Goal: Check status: Check status

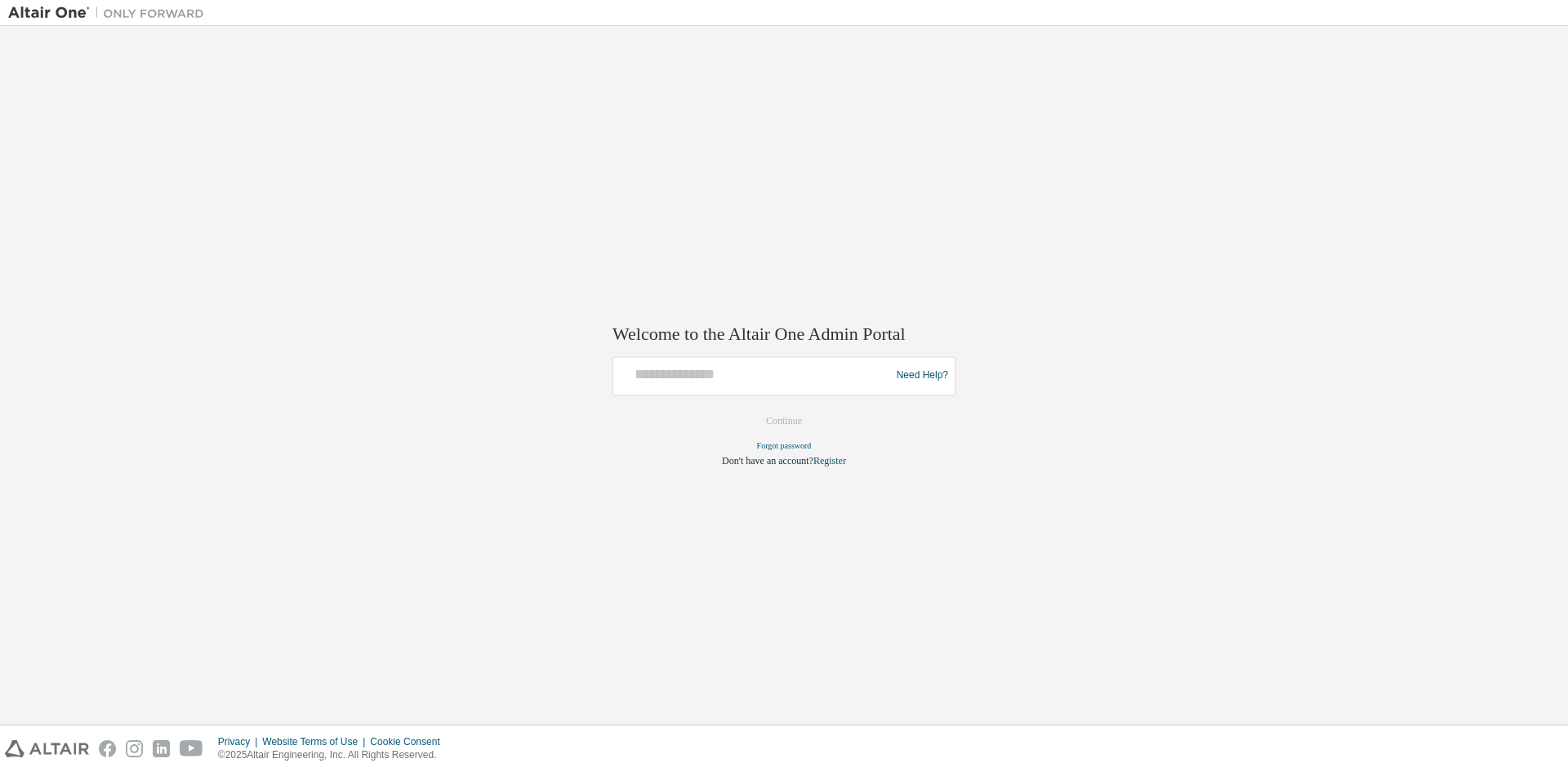
click at [221, 155] on div "Welcome to the Altair One Admin Portal Need Help? Please make sure that you pro…" at bounding box center [784, 375] width 1552 height 682
click at [700, 377] on input "text" at bounding box center [754, 373] width 268 height 24
type input "**********"
click at [784, 420] on button "Continue" at bounding box center [784, 420] width 70 height 25
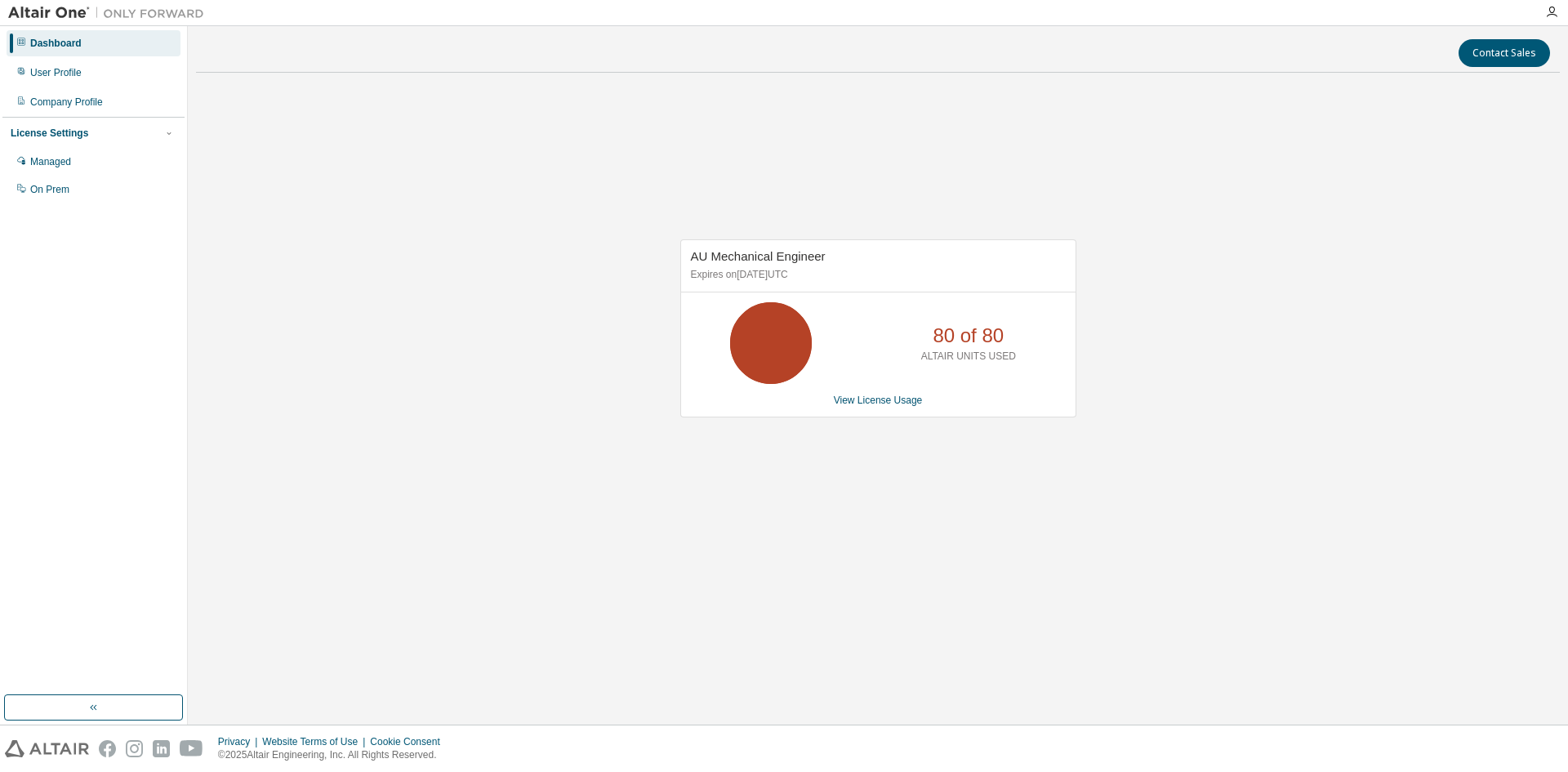
click at [847, 407] on div "AU Mechanical Engineer Expires on [DATE] UTC 80 of 80 ALTAIR UNITS USED View Li…" at bounding box center [878, 329] width 396 height 178
click at [858, 400] on link "View License Usage" at bounding box center [878, 399] width 89 height 11
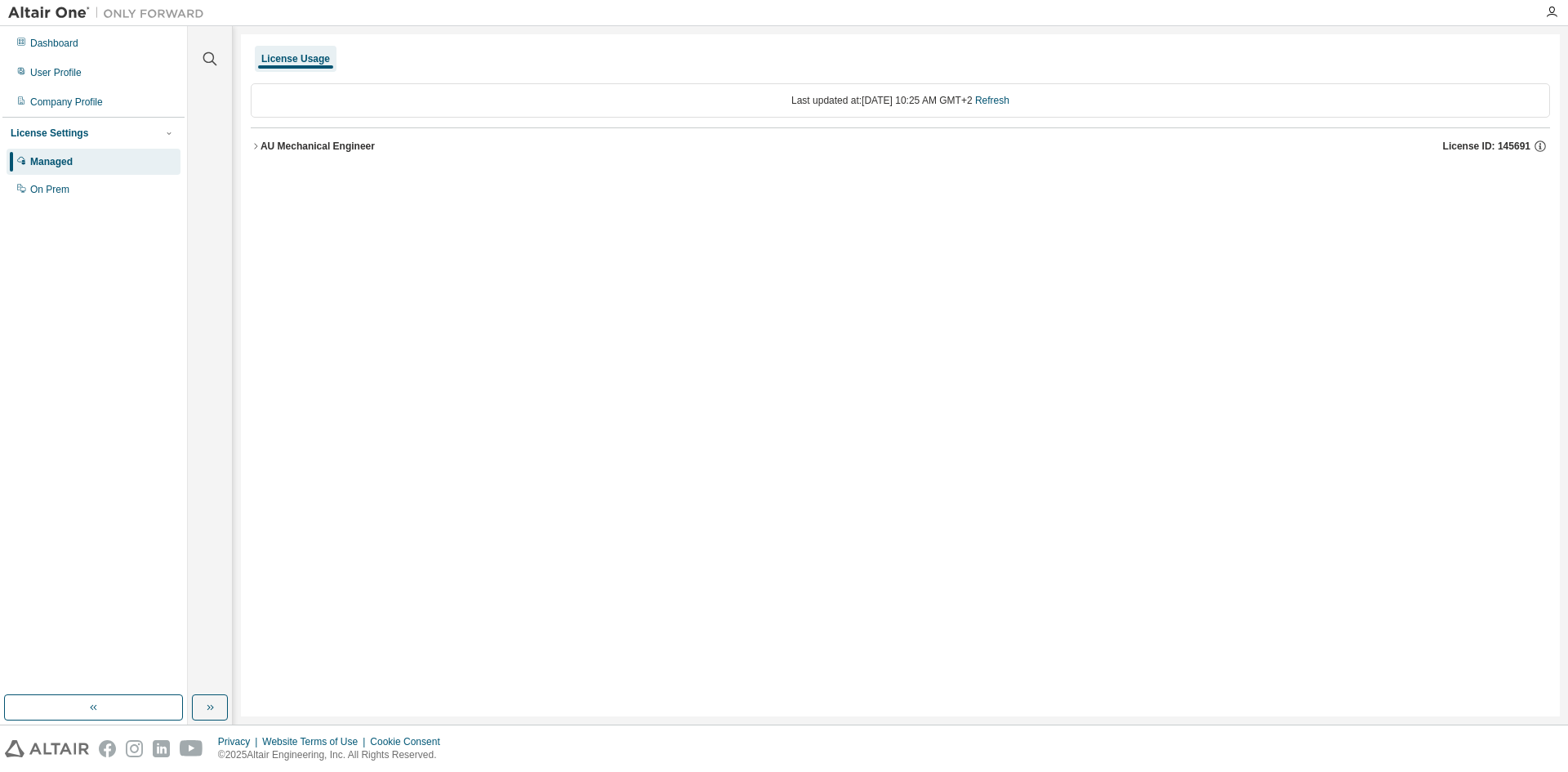
click at [325, 145] on div "AU Mechanical Engineer" at bounding box center [317, 146] width 115 height 13
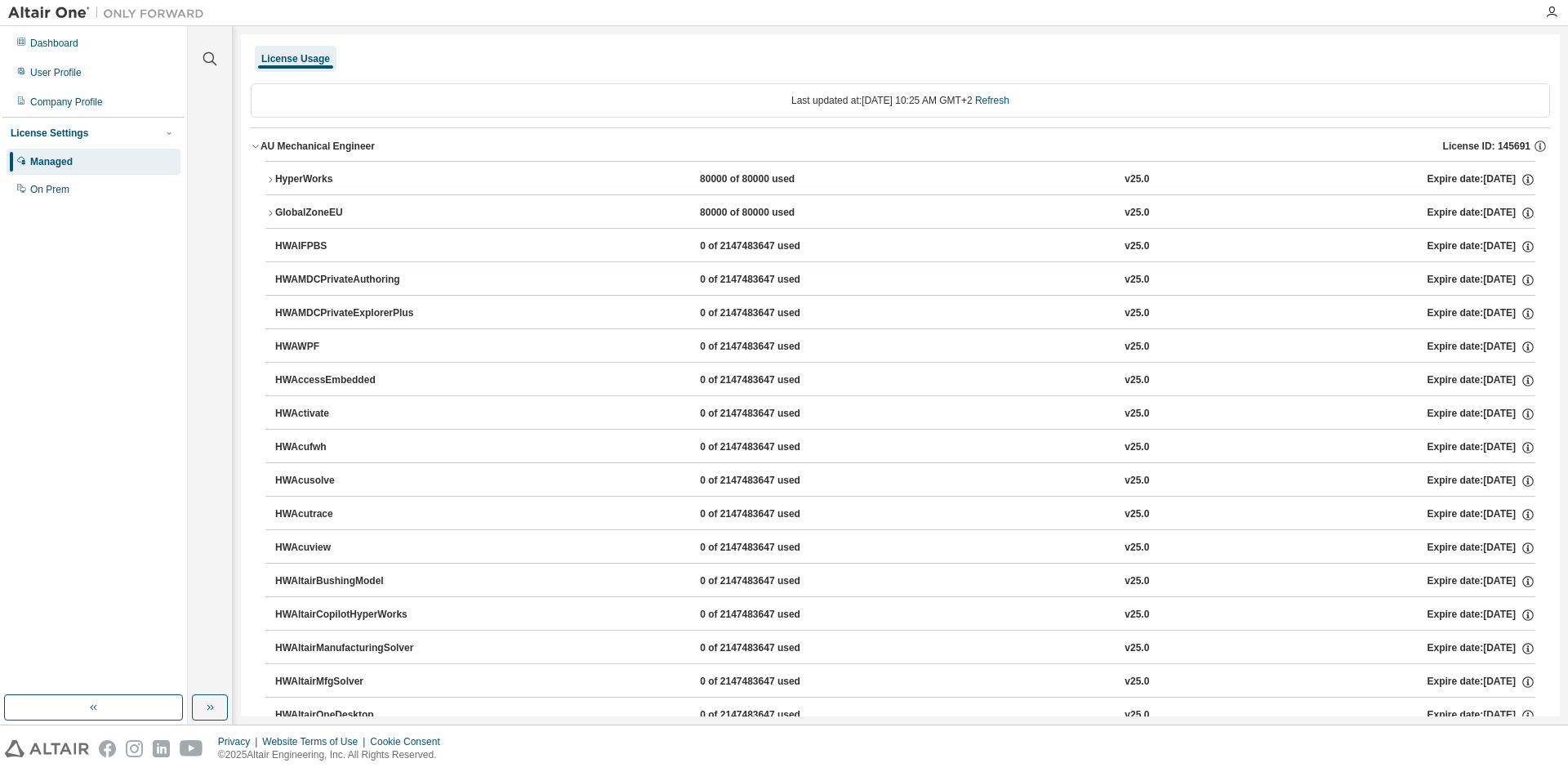
click at [285, 178] on div "HyperWorks" at bounding box center [348, 180] width 147 height 15
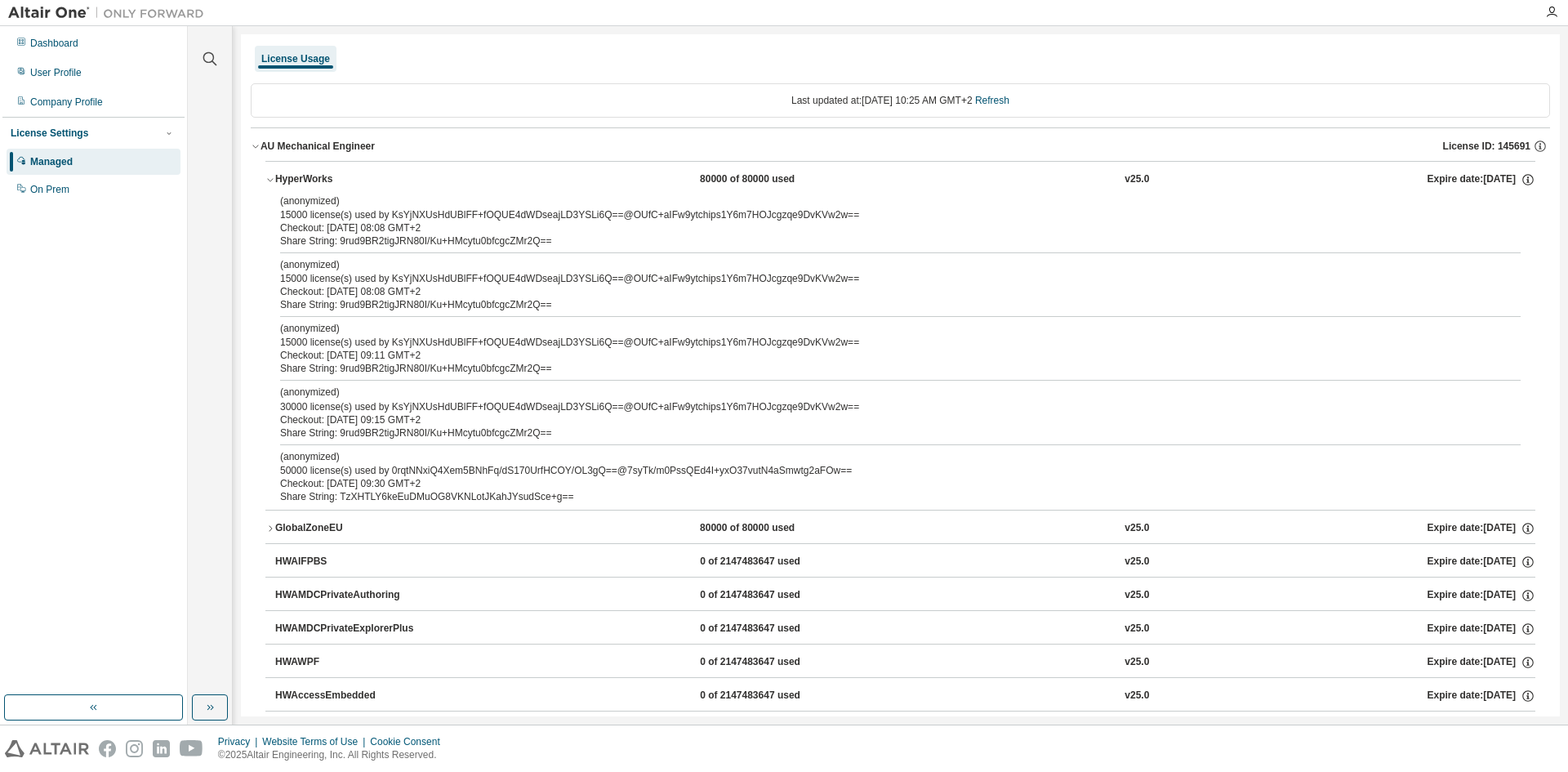
click at [285, 178] on div "HyperWorks" at bounding box center [348, 180] width 147 height 15
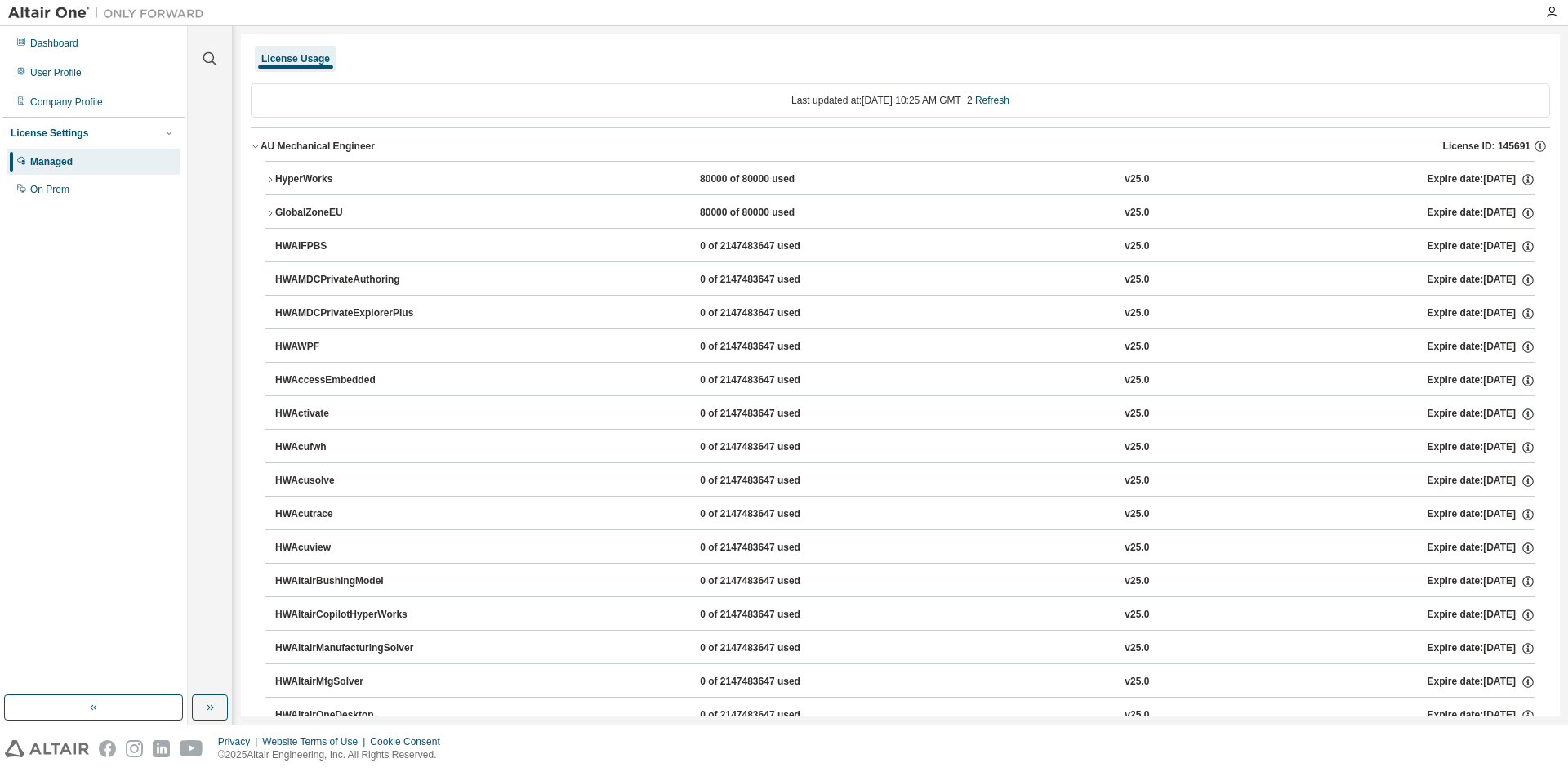
click at [285, 178] on div "HyperWorks" at bounding box center [348, 180] width 147 height 15
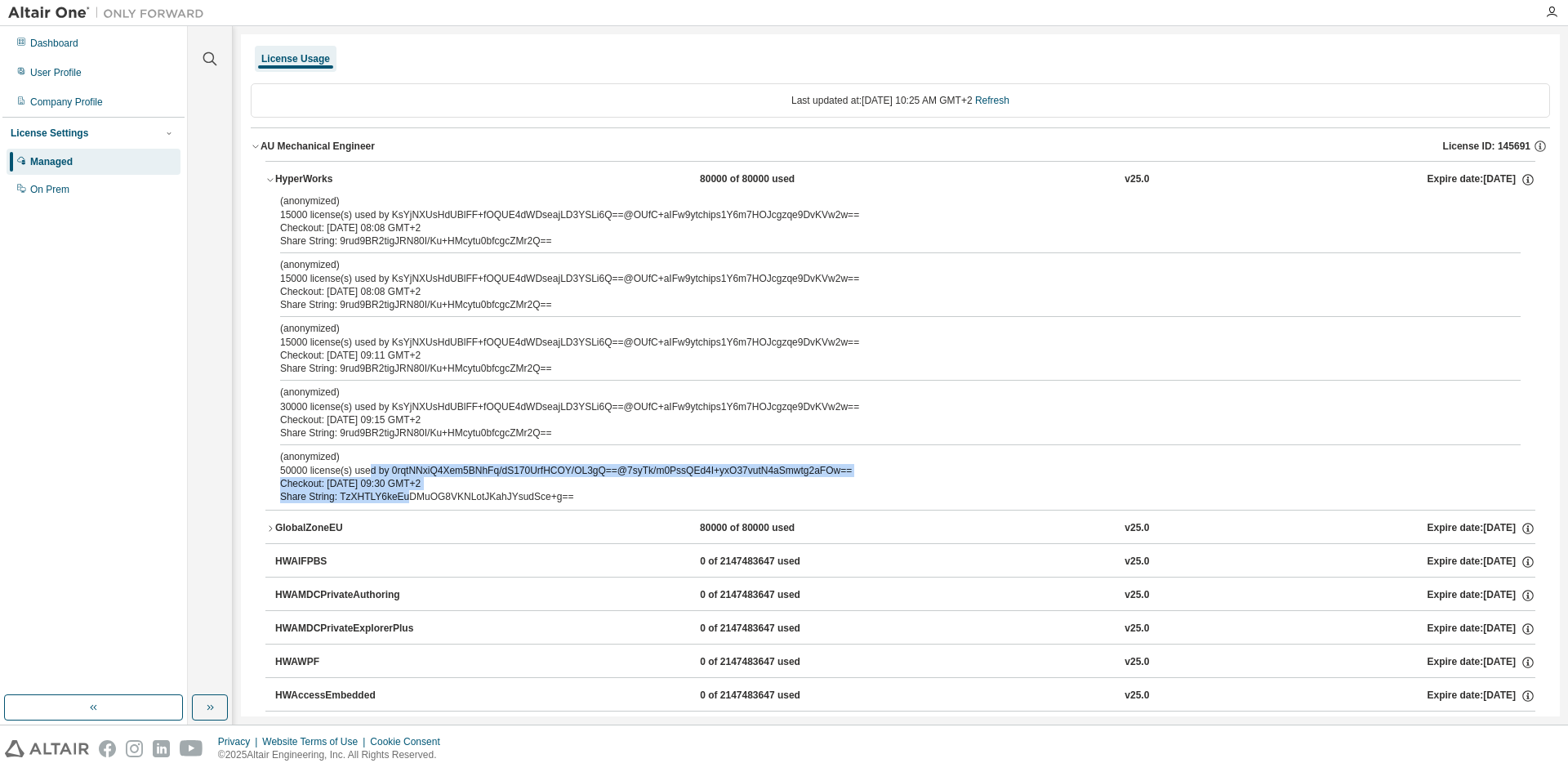
drag, startPoint x: 402, startPoint y: 492, endPoint x: 366, endPoint y: 475, distance: 39.8
click at [366, 475] on div "(anonymized) 50000 license(s) used by 0rqtNNxiQ4Xem5BNhFq/dS170UrfHCOY/OL3gQ==@…" at bounding box center [881, 476] width 1202 height 53
click at [335, 480] on div "Checkout: [DATE] 09:30 GMT+2" at bounding box center [881, 483] width 1202 height 13
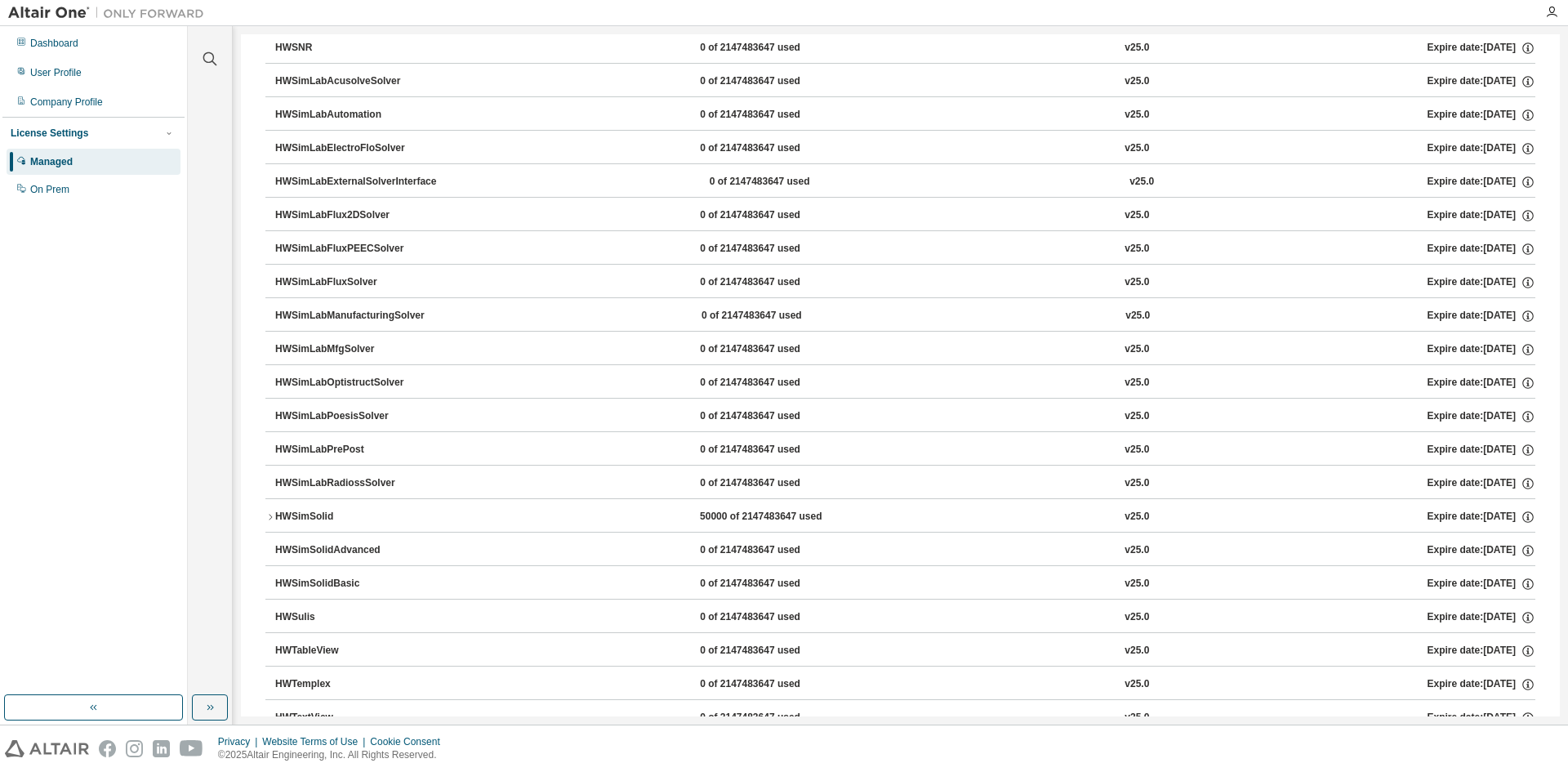
scroll to position [6457, 0]
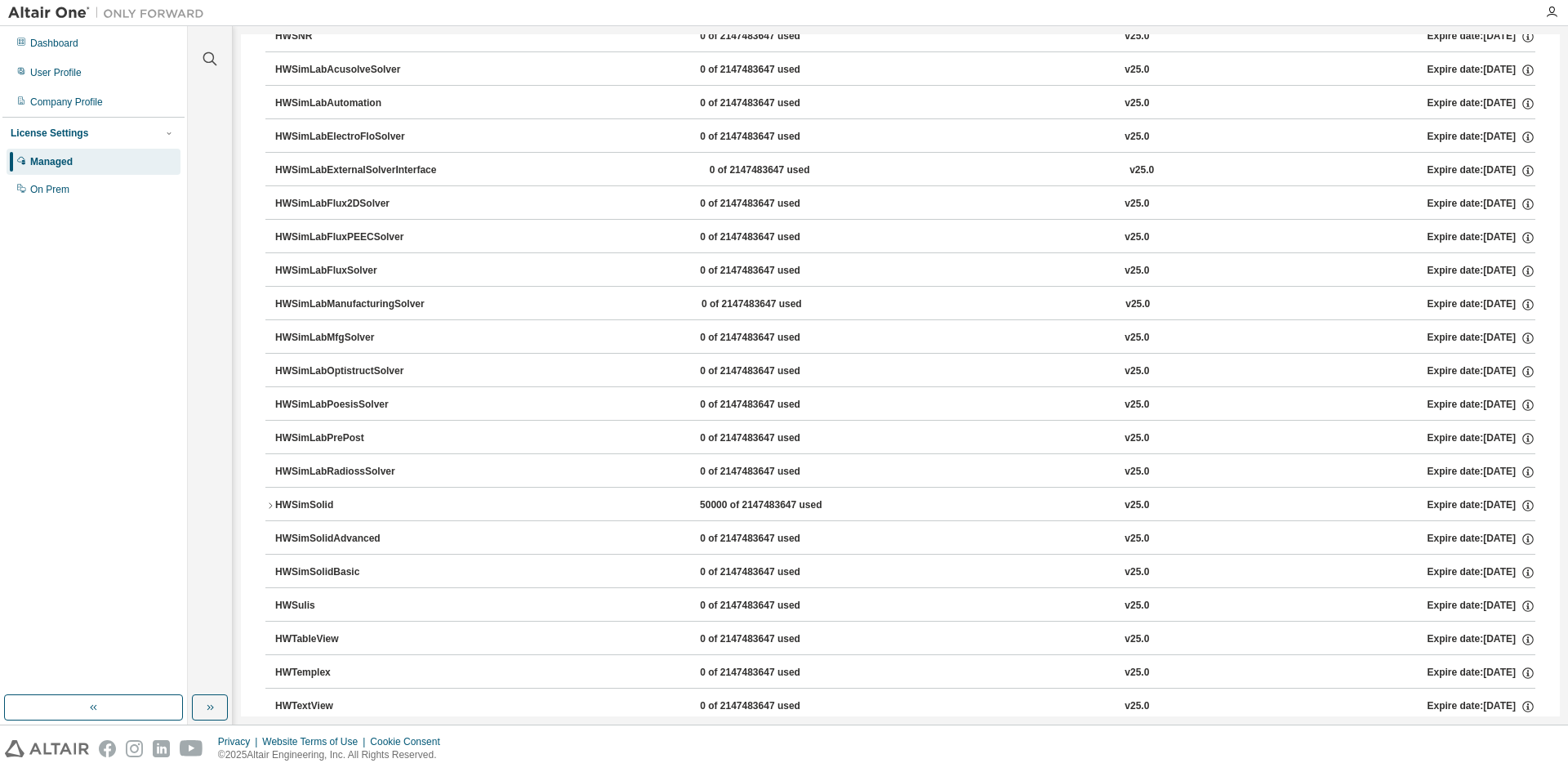
click at [503, 501] on div "HWSimSolid 50000 of 2147483647 used v25.0 Expire date: [DATE]" at bounding box center [905, 505] width 1261 height 15
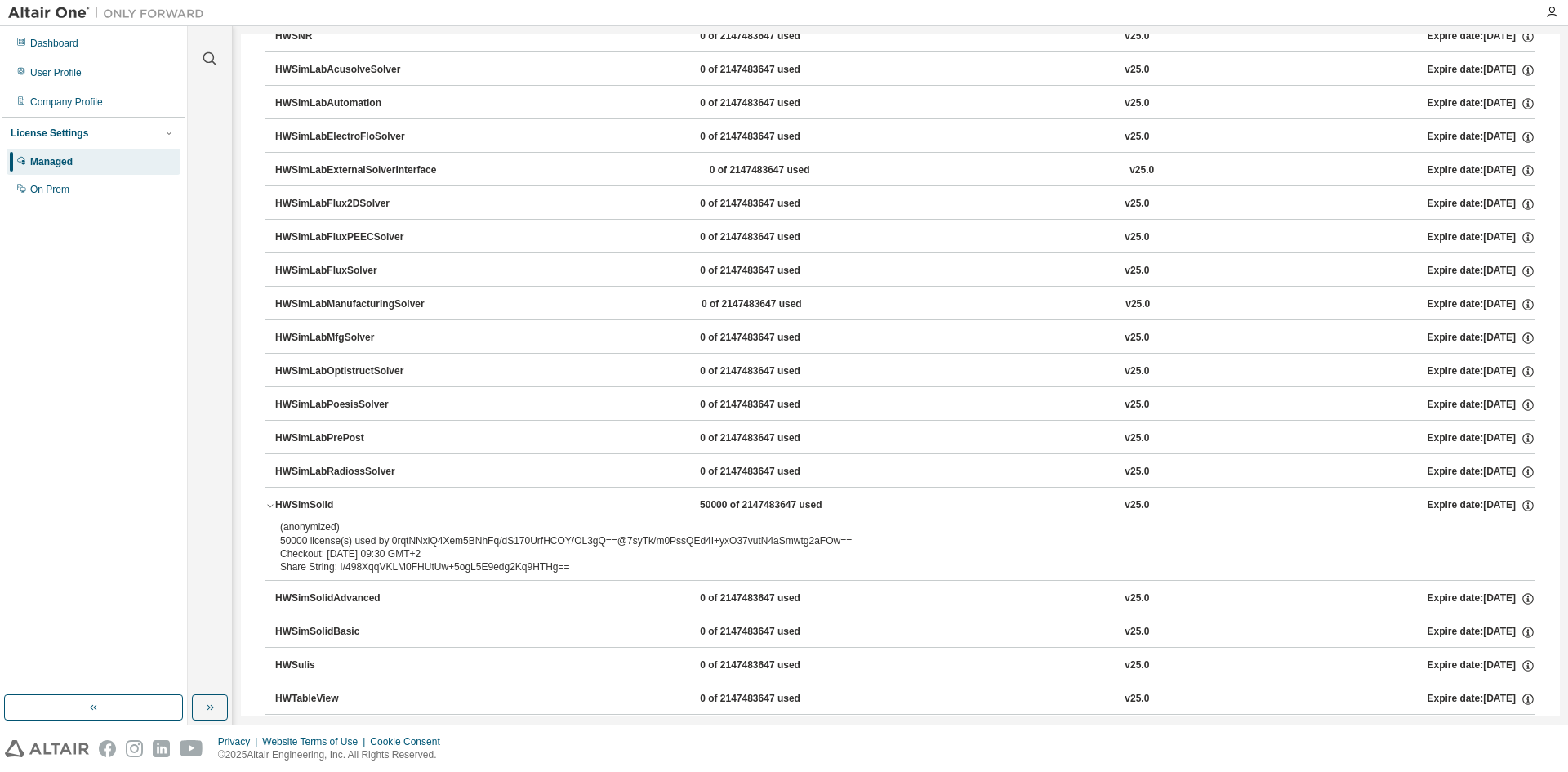
click at [215, 214] on div "Clear all Collapse on share string Yes No Only used licenses Yes No Only my usa…" at bounding box center [210, 361] width 39 height 664
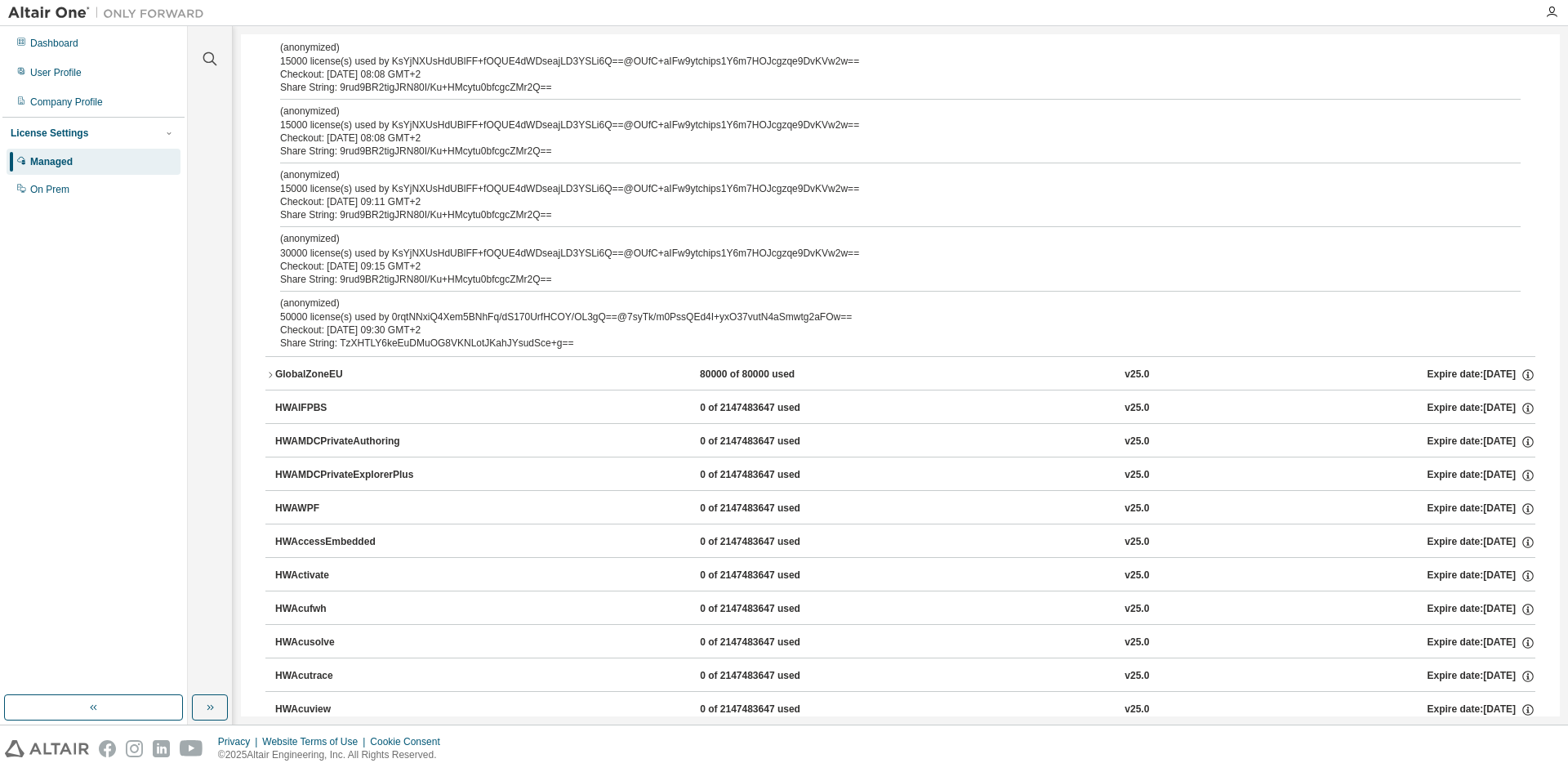
scroll to position [0, 0]
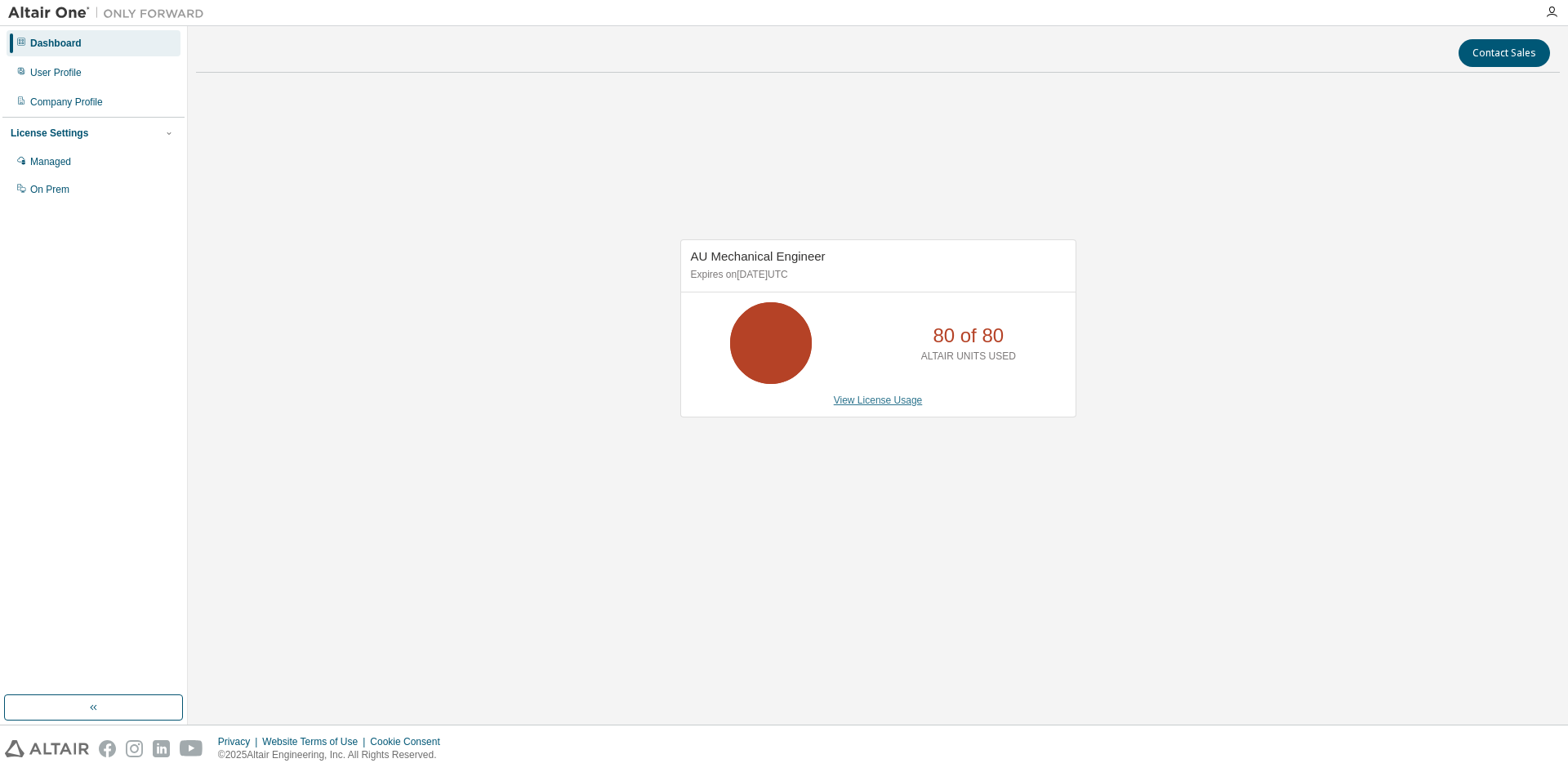
click at [879, 401] on link "View License Usage" at bounding box center [878, 399] width 89 height 11
